Goal: Consume media (video, audio)

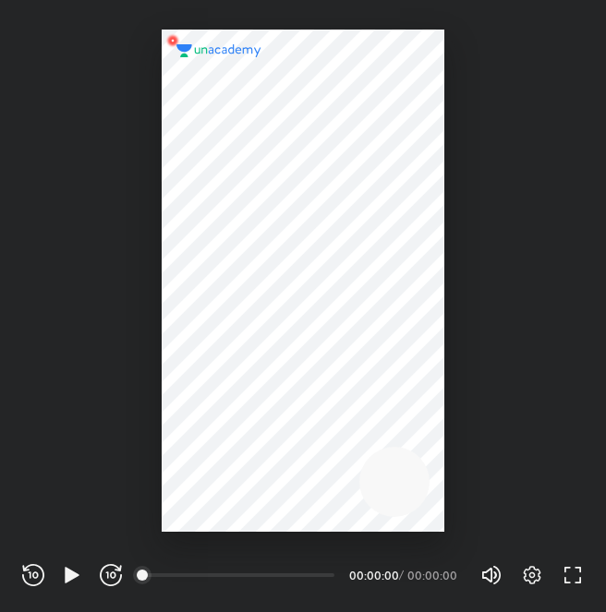
scroll to position [612, 606]
click at [70, 576] on icon "button" at bounding box center [72, 575] width 14 height 16
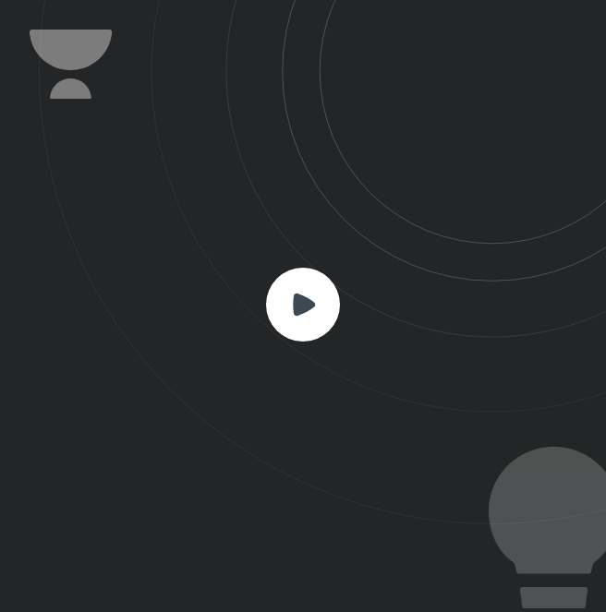
click at [317, 319] on rect at bounding box center [303, 305] width 74 height 74
click at [310, 326] on rect at bounding box center [303, 305] width 74 height 74
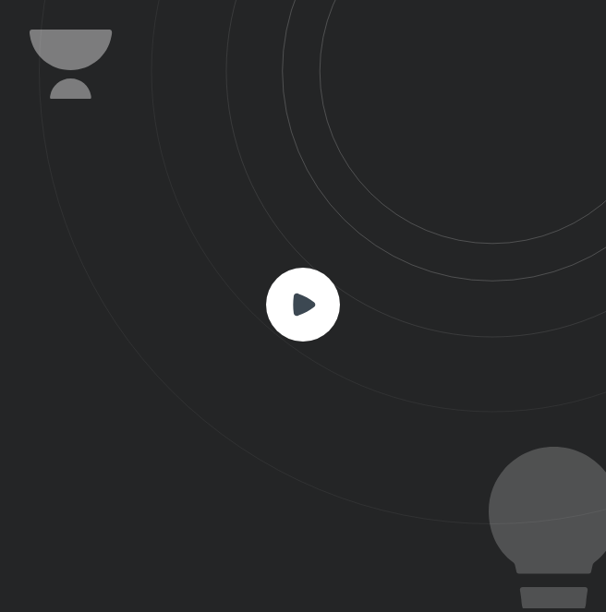
click at [310, 326] on rect at bounding box center [303, 305] width 74 height 74
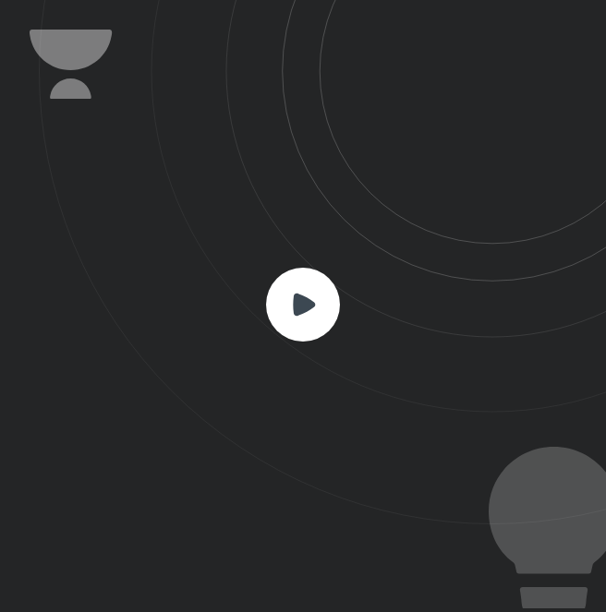
click at [310, 326] on rect at bounding box center [303, 305] width 74 height 74
click at [221, 203] on icon at bounding box center [322, 262] width 567 height 525
click at [304, 272] on rect at bounding box center [303, 305] width 74 height 74
